Goal: Information Seeking & Learning: Understand process/instructions

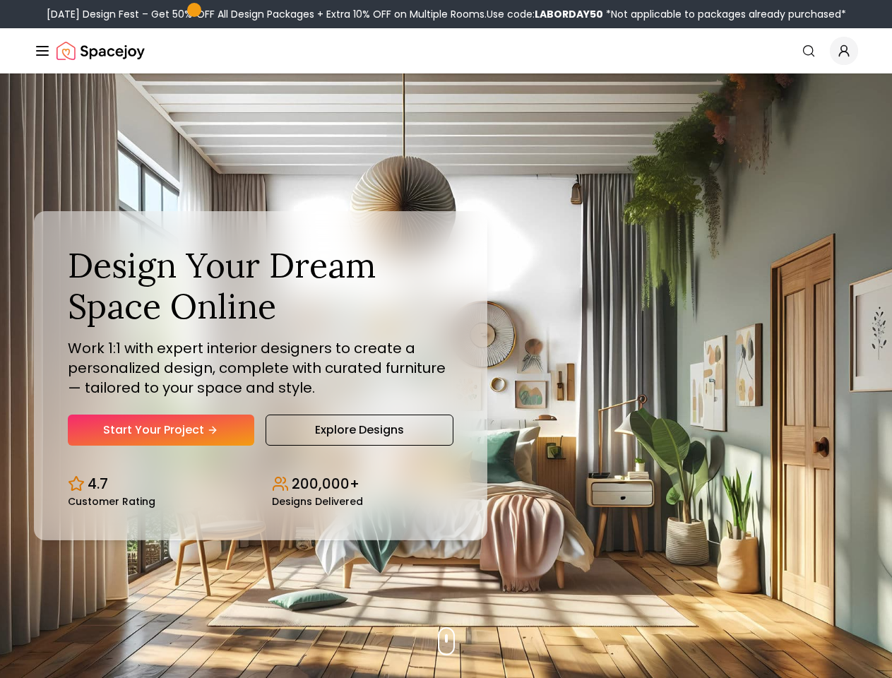
click at [0, 0] on button "How It Works" at bounding box center [0, 0] width 0 height 0
click at [0, 0] on button "Design Portfolio" at bounding box center [0, 0] width 0 height 0
